Goal: Task Accomplishment & Management: Use online tool/utility

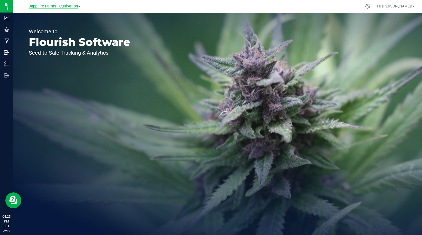
click at [70, 3] on link "Sapphire Farms - Cultivation" at bounding box center [55, 5] width 52 height 5
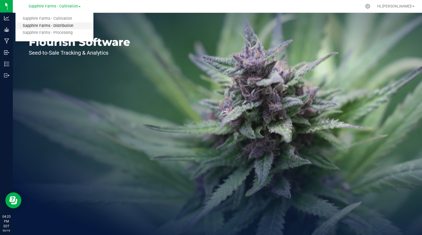
click at [64, 25] on link "Sapphire Farms - Distribution" at bounding box center [54, 25] width 78 height 7
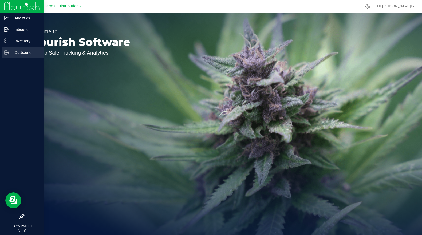
click at [29, 52] on p "Outbound" at bounding box center [25, 52] width 32 height 6
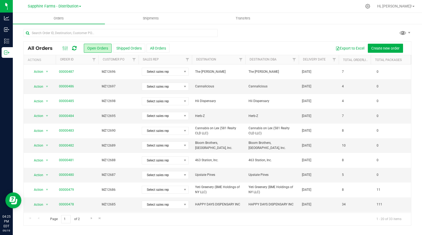
click at [320, 64] on th "Delivery Date" at bounding box center [319, 59] width 40 height 9
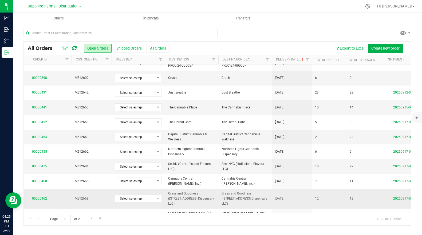
scroll to position [0, 45]
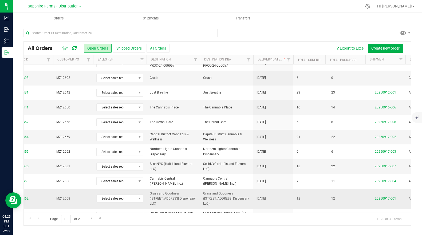
click at [382, 197] on link "20250917-001" at bounding box center [385, 199] width 21 height 4
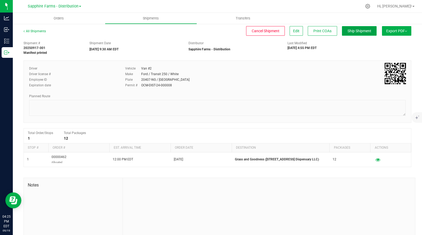
click at [355, 32] on span "Ship Shipment" at bounding box center [359, 31] width 24 height 4
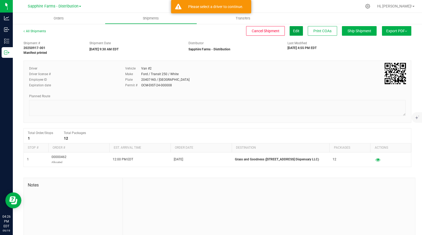
click at [299, 34] on button "Edit" at bounding box center [296, 31] width 13 height 10
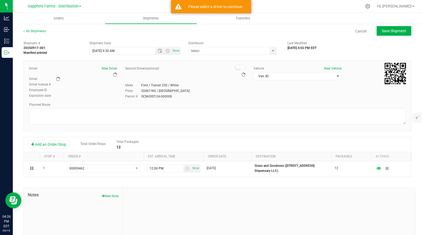
type input "Sapphire Farms - Distribution"
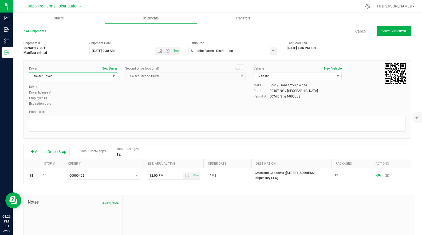
click at [110, 78] on span "select" at bounding box center [113, 76] width 7 height 7
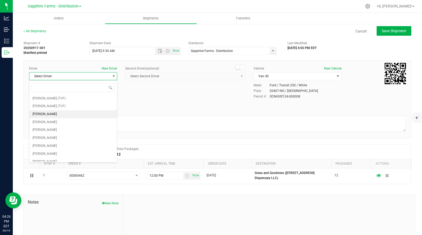
click at [76, 112] on li "[PERSON_NAME]" at bounding box center [73, 114] width 88 height 8
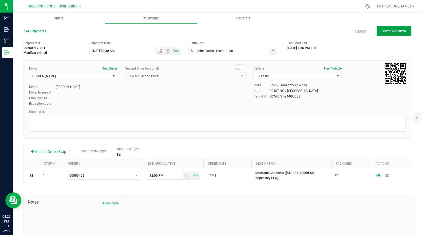
click at [397, 35] on button "Save Shipment" at bounding box center [394, 31] width 35 height 10
type input "[DATE] 1:30 PM"
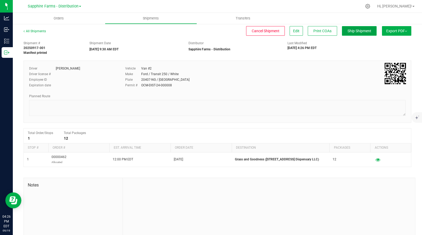
click at [363, 28] on button "Ship Shipment" at bounding box center [359, 31] width 35 height 10
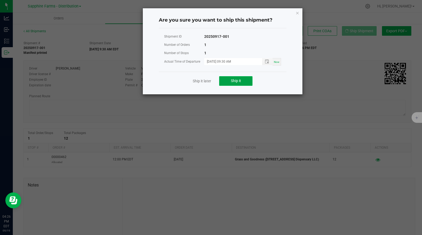
click at [235, 81] on span "Ship it" at bounding box center [236, 81] width 10 height 4
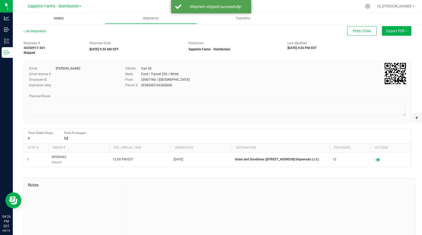
click at [59, 20] on span "Orders" at bounding box center [58, 18] width 25 height 5
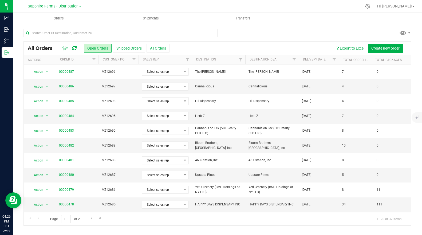
click at [322, 63] on th "Delivery Date" at bounding box center [319, 59] width 40 height 9
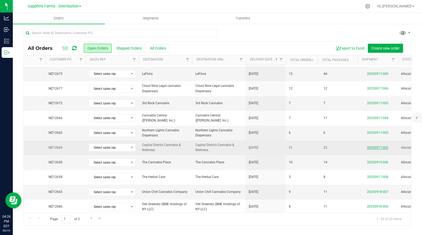
scroll to position [0, 54]
click at [378, 147] on link "20250917-002" at bounding box center [376, 148] width 21 height 4
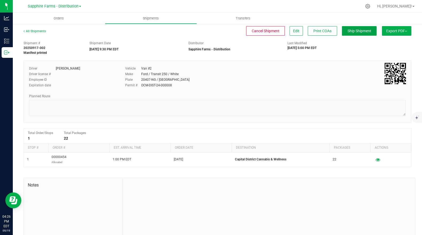
click at [354, 32] on span "Ship Shipment" at bounding box center [359, 31] width 24 height 4
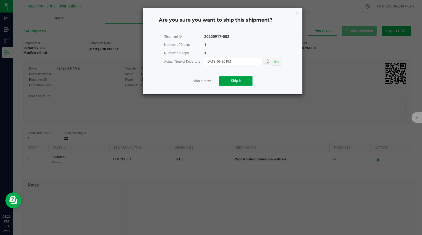
click at [244, 79] on button "Ship it" at bounding box center [235, 81] width 33 height 10
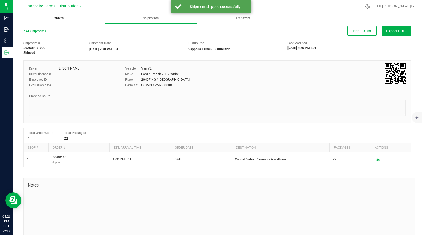
click at [57, 18] on span "Orders" at bounding box center [58, 18] width 25 height 5
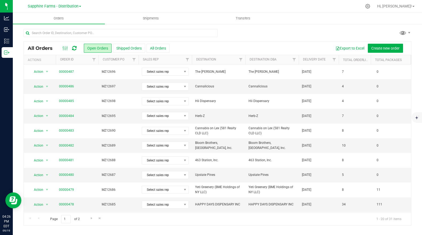
click at [324, 63] on th "Delivery Date" at bounding box center [319, 59] width 40 height 9
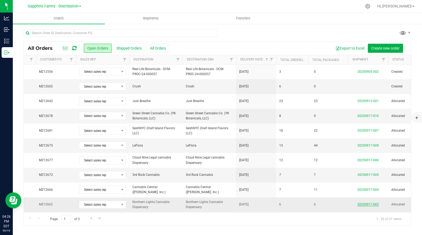
scroll to position [0, 64]
click at [373, 204] on link "20250917-003" at bounding box center [367, 205] width 21 height 4
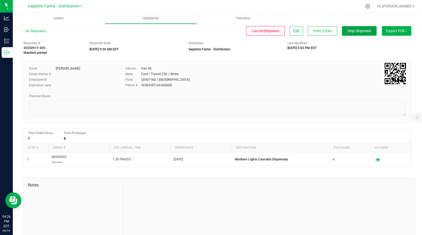
click at [358, 32] on span "Ship Shipment" at bounding box center [359, 31] width 24 height 4
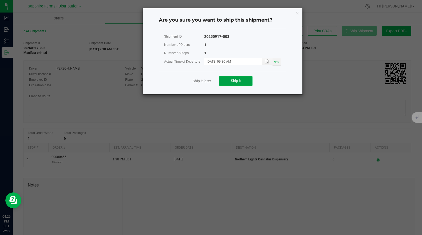
click at [238, 78] on button "Ship it" at bounding box center [235, 81] width 33 height 10
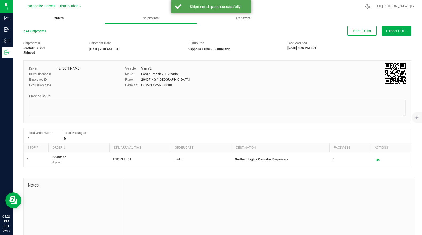
click at [62, 18] on span "Orders" at bounding box center [58, 18] width 25 height 5
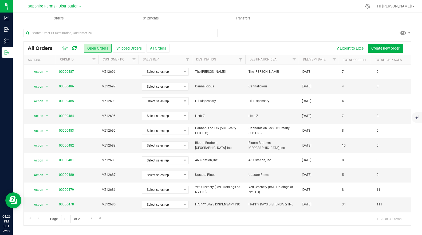
click at [325, 63] on th "Delivery Date" at bounding box center [319, 59] width 40 height 9
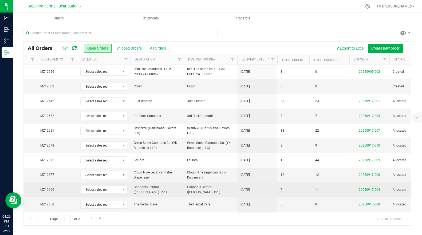
scroll to position [0, 63]
click at [363, 190] on link "20250917-004" at bounding box center [367, 190] width 21 height 4
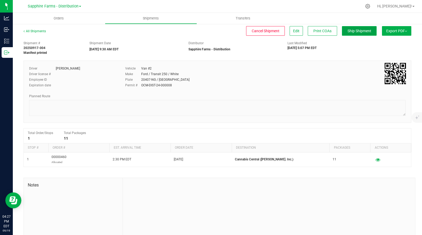
click at [352, 31] on span "Ship Shipment" at bounding box center [359, 31] width 24 height 4
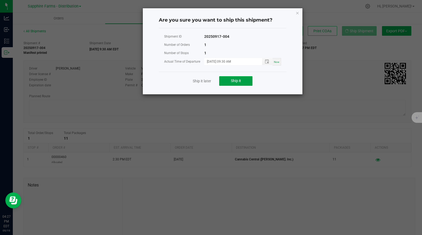
click at [240, 78] on button "Ship it" at bounding box center [235, 81] width 33 height 10
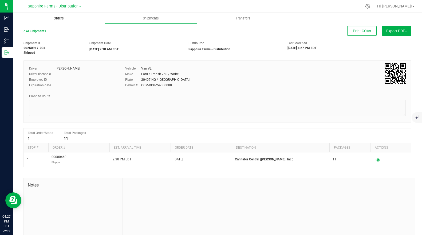
click at [58, 19] on span "Orders" at bounding box center [58, 18] width 25 height 5
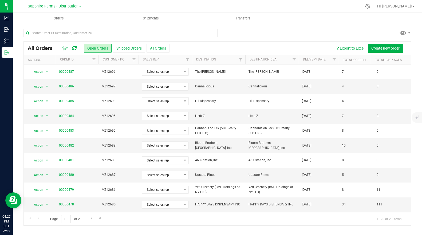
click at [322, 62] on th "Delivery Date" at bounding box center [319, 59] width 40 height 9
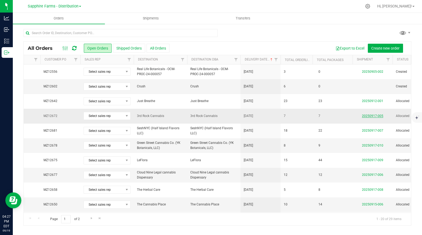
scroll to position [0, 59]
click at [379, 117] on link "20250917-005" at bounding box center [371, 116] width 21 height 4
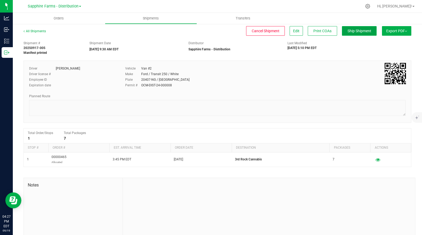
click at [350, 29] on span "Ship Shipment" at bounding box center [359, 31] width 24 height 4
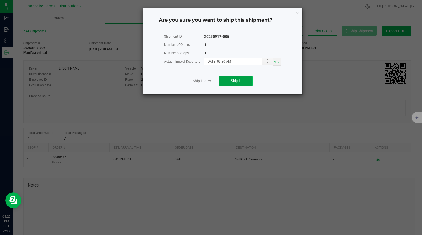
click at [240, 82] on span "Ship it" at bounding box center [236, 81] width 10 height 4
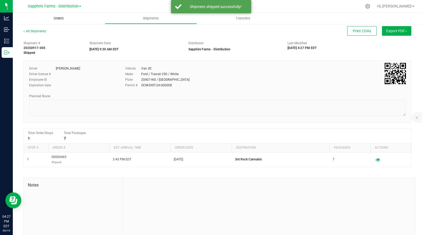
click at [58, 16] on span "Orders" at bounding box center [58, 18] width 25 height 5
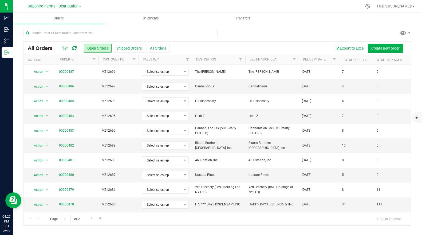
click at [308, 63] on th "Delivery Date" at bounding box center [319, 59] width 40 height 9
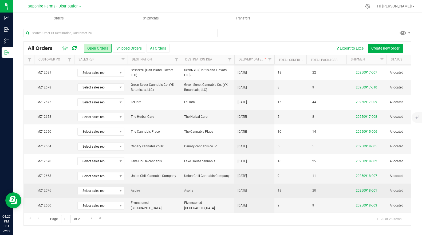
scroll to position [0, 65]
click at [360, 191] on link "20250918-001" at bounding box center [365, 191] width 21 height 4
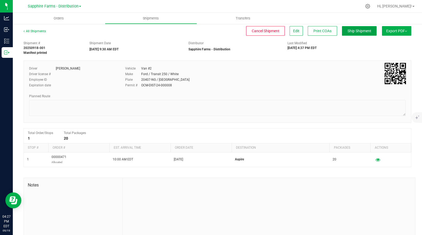
click at [358, 32] on span "Ship Shipment" at bounding box center [359, 31] width 24 height 4
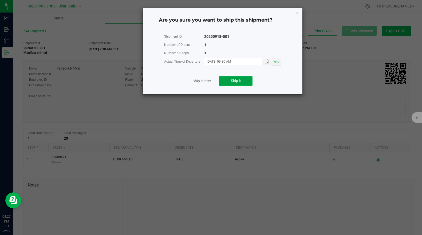
click at [238, 82] on span "Ship it" at bounding box center [236, 81] width 10 height 4
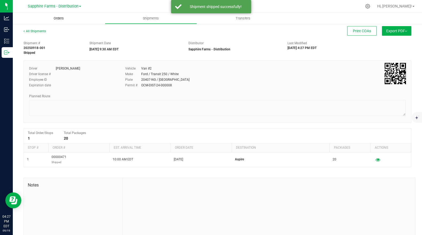
click at [62, 20] on span "Orders" at bounding box center [58, 18] width 25 height 5
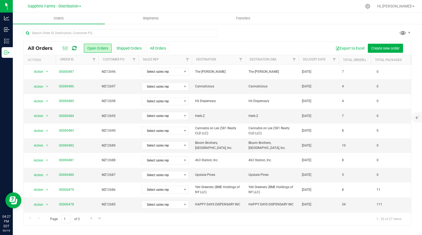
click at [313, 63] on th "Delivery Date" at bounding box center [319, 59] width 40 height 9
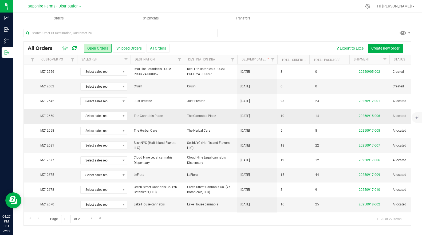
scroll to position [0, 62]
click at [362, 117] on link "20250915-006" at bounding box center [368, 116] width 21 height 4
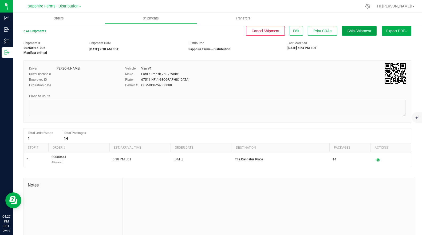
click at [365, 32] on span "Ship Shipment" at bounding box center [359, 31] width 24 height 4
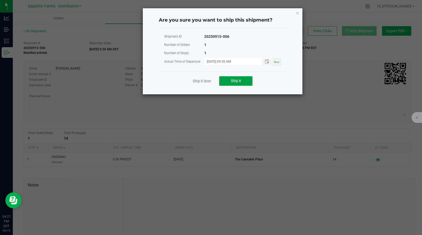
click at [246, 80] on button "Ship it" at bounding box center [235, 81] width 33 height 10
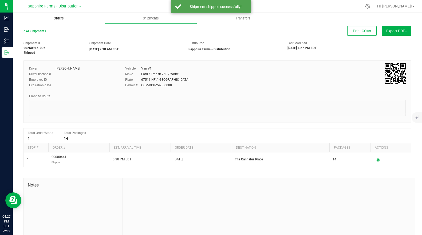
click at [59, 18] on span "Orders" at bounding box center [58, 18] width 25 height 5
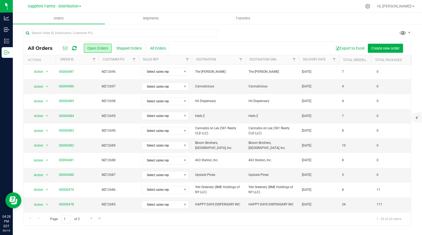
click at [324, 62] on th "Delivery Date" at bounding box center [319, 59] width 40 height 9
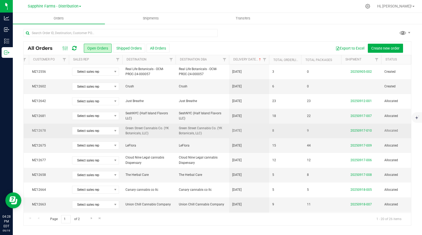
scroll to position [0, 70]
click at [355, 131] on link "20250917-010" at bounding box center [360, 131] width 21 height 4
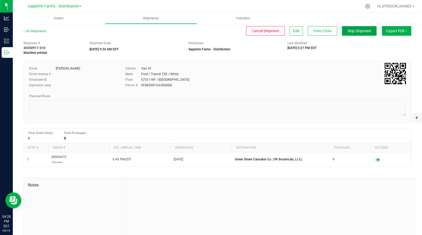
click at [363, 30] on span "Ship Shipment" at bounding box center [359, 31] width 24 height 4
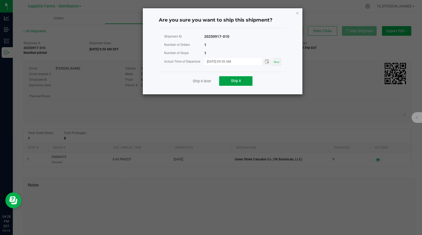
click at [234, 80] on span "Ship it" at bounding box center [236, 81] width 10 height 4
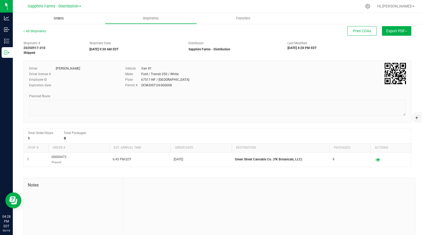
click at [61, 20] on span "Orders" at bounding box center [58, 18] width 25 height 5
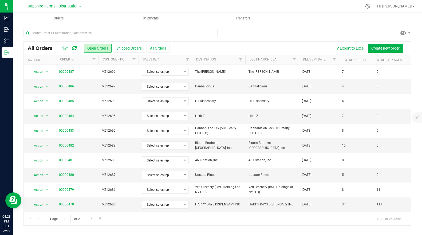
click at [309, 63] on th "Delivery Date" at bounding box center [319, 59] width 40 height 9
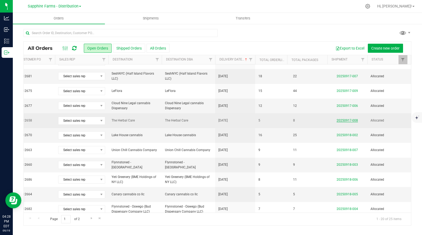
click at [344, 120] on link "20250917-008" at bounding box center [347, 121] width 21 height 4
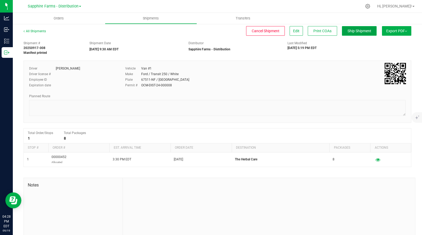
click at [352, 33] on span "Ship Shipment" at bounding box center [359, 31] width 24 height 4
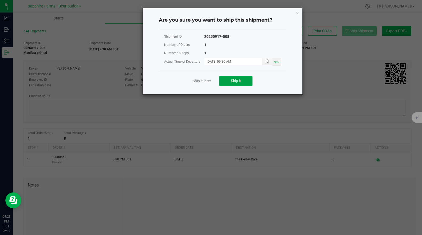
click at [246, 80] on button "Ship it" at bounding box center [235, 81] width 33 height 10
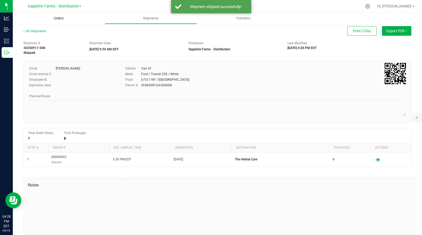
click at [57, 19] on span "Orders" at bounding box center [58, 18] width 25 height 5
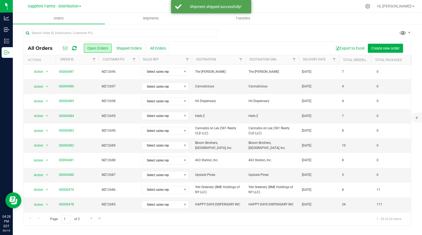
click at [313, 63] on th "Delivery Date" at bounding box center [319, 59] width 40 height 9
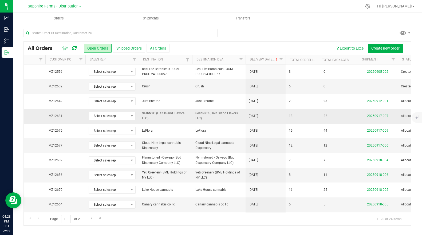
scroll to position [0, 55]
click at [367, 115] on link "20250917-007" at bounding box center [375, 116] width 21 height 4
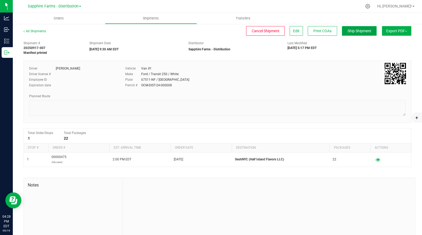
click at [357, 31] on span "Ship Shipment" at bounding box center [359, 31] width 24 height 4
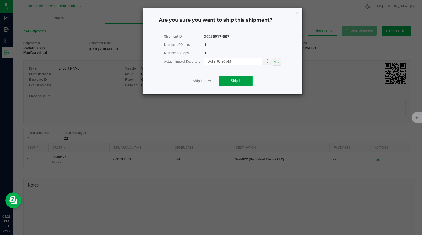
click at [235, 80] on span "Ship it" at bounding box center [236, 81] width 10 height 4
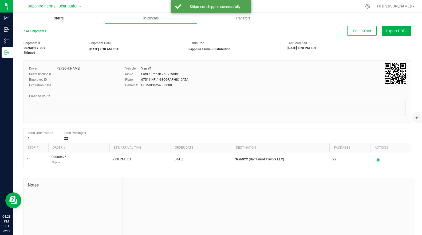
click at [65, 13] on uib-tab-heading "Orders" at bounding box center [59, 18] width 92 height 11
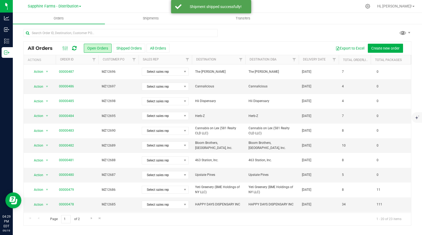
click at [307, 62] on th "Delivery Date" at bounding box center [319, 59] width 40 height 9
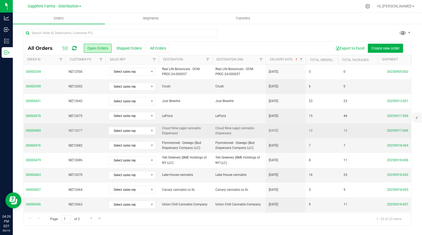
scroll to position [0, 68]
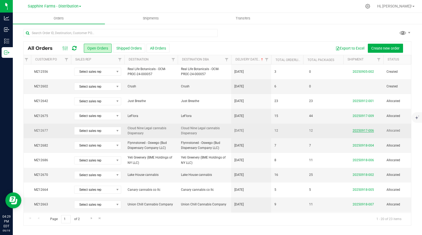
click at [367, 129] on link "20250917-006" at bounding box center [363, 131] width 21 height 4
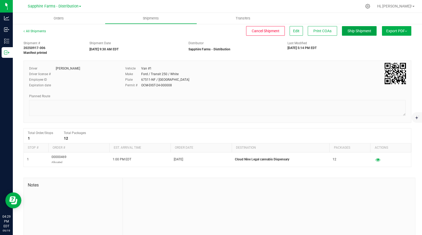
click at [356, 32] on span "Ship Shipment" at bounding box center [359, 31] width 24 height 4
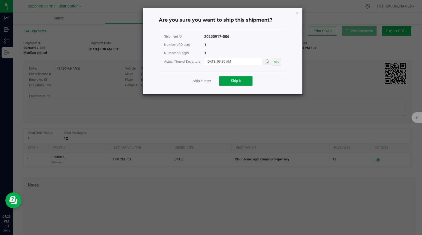
click at [234, 79] on span "Ship it" at bounding box center [236, 81] width 10 height 4
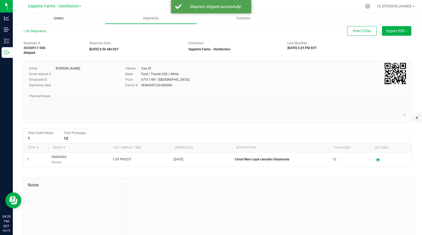
click at [56, 17] on span "Orders" at bounding box center [58, 18] width 25 height 5
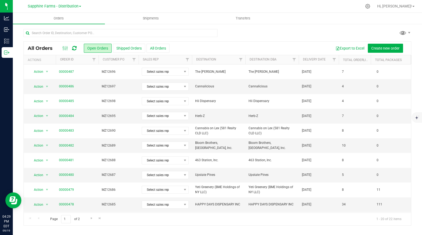
click at [318, 62] on th "Delivery Date" at bounding box center [319, 59] width 40 height 9
